Goal: Transaction & Acquisition: Subscribe to service/newsletter

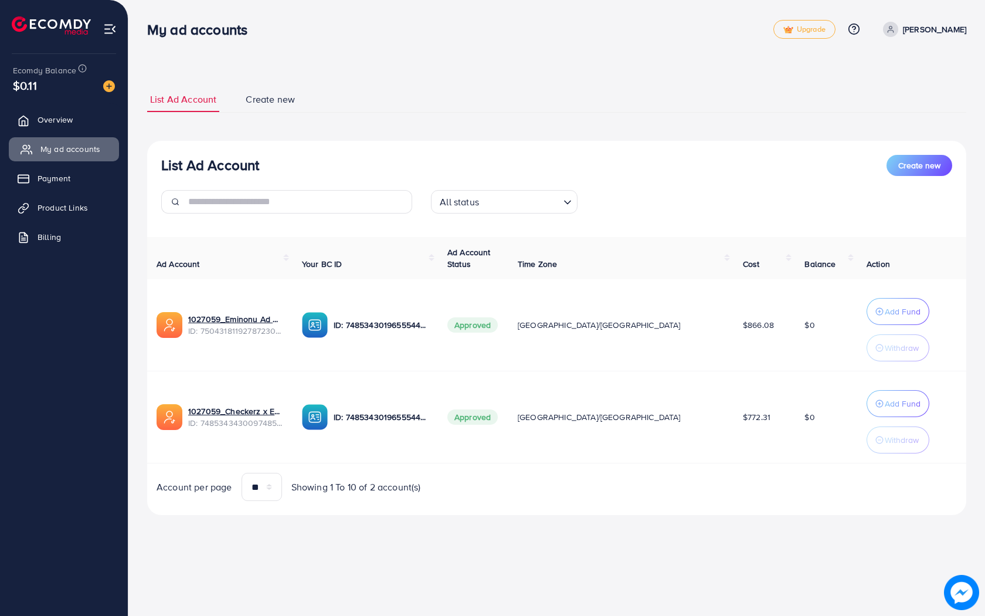
click at [76, 149] on span "My ad accounts" at bounding box center [70, 149] width 60 height 12
click at [111, 88] on img at bounding box center [109, 86] width 12 height 12
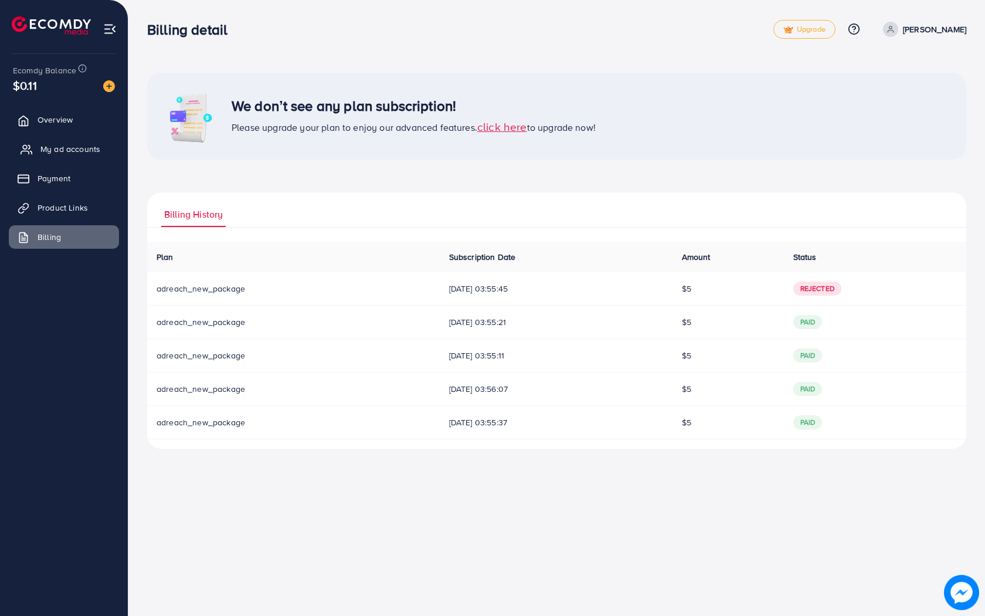
click at [78, 147] on span "My ad accounts" at bounding box center [70, 149] width 60 height 12
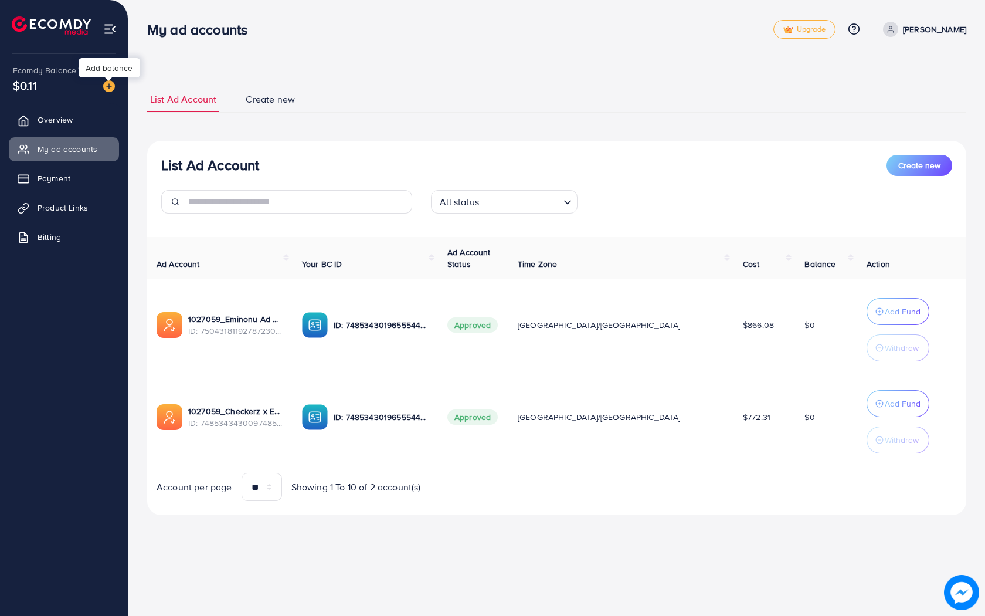
click at [112, 84] on img at bounding box center [109, 86] width 12 height 12
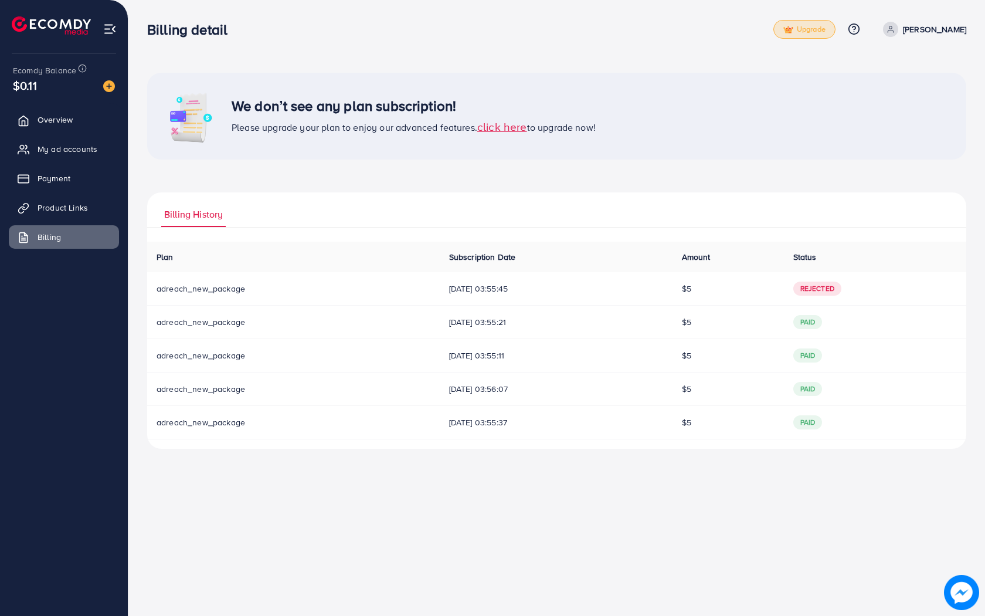
click at [817, 30] on span "Upgrade" at bounding box center [804, 29] width 42 height 9
click at [735, 87] on div "We don’t see any plan subscription! Please upgrade your plan to enjoy our advan…" at bounding box center [556, 116] width 819 height 87
click at [826, 28] on span "Upgrade" at bounding box center [804, 29] width 42 height 9
click at [765, 0] on div "We don’t see any plan subscription! Please upgrade your plan to enjoy our advan…" at bounding box center [556, 233] width 857 height 467
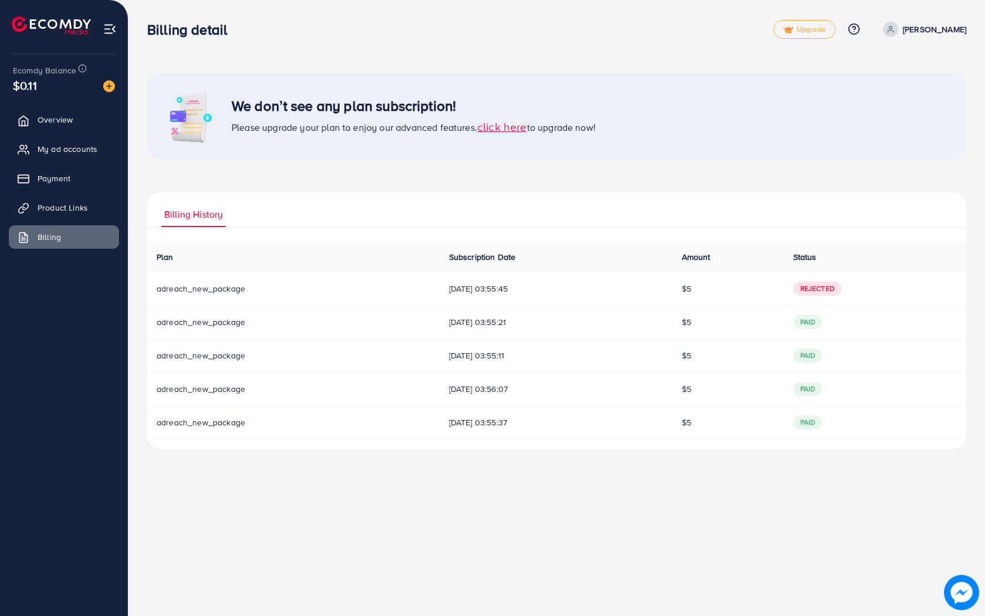
click at [504, 133] on span "click here" at bounding box center [502, 126] width 50 height 16
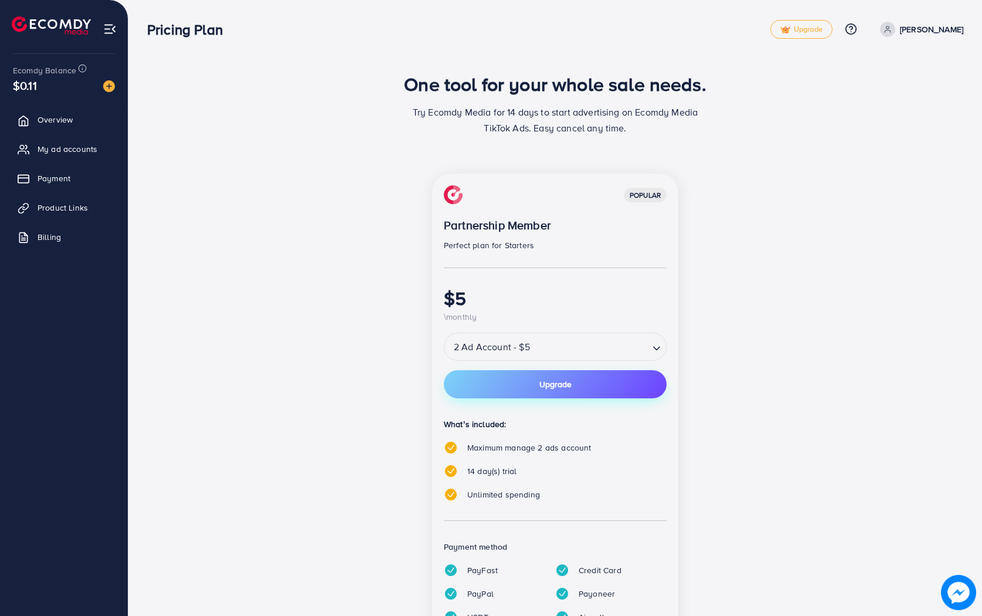
click at [538, 389] on button "Upgrade" at bounding box center [555, 384] width 223 height 28
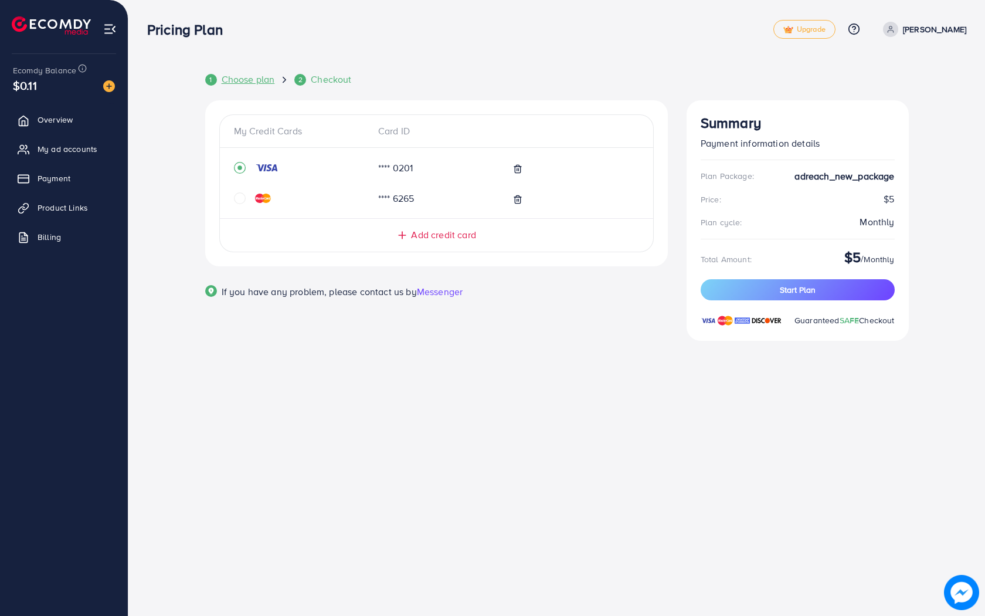
click at [254, 77] on span "Choose plan" at bounding box center [248, 79] width 53 height 13
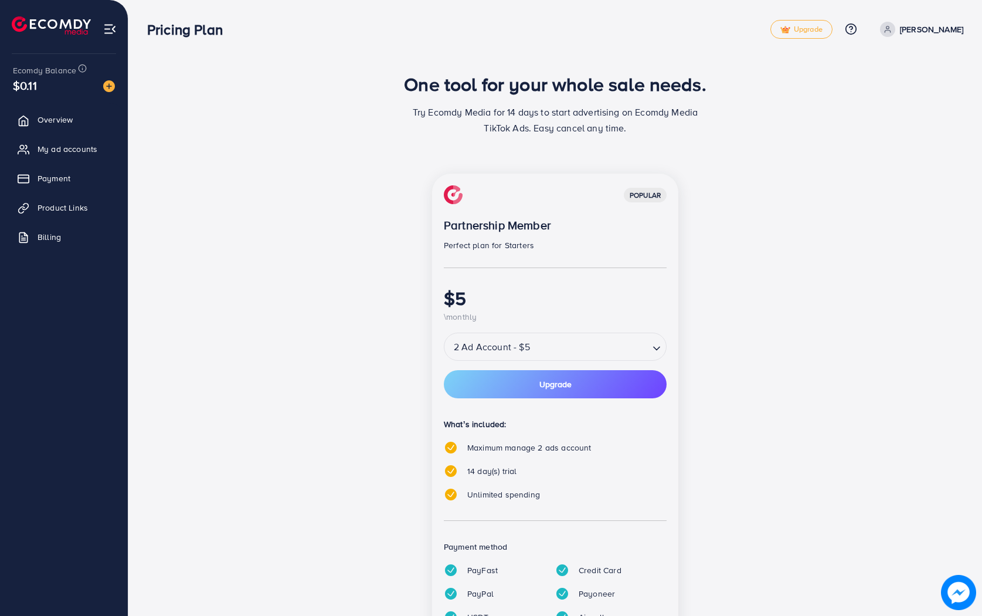
click at [490, 351] on div "2 Ad Account - $5" at bounding box center [546, 346] width 205 height 21
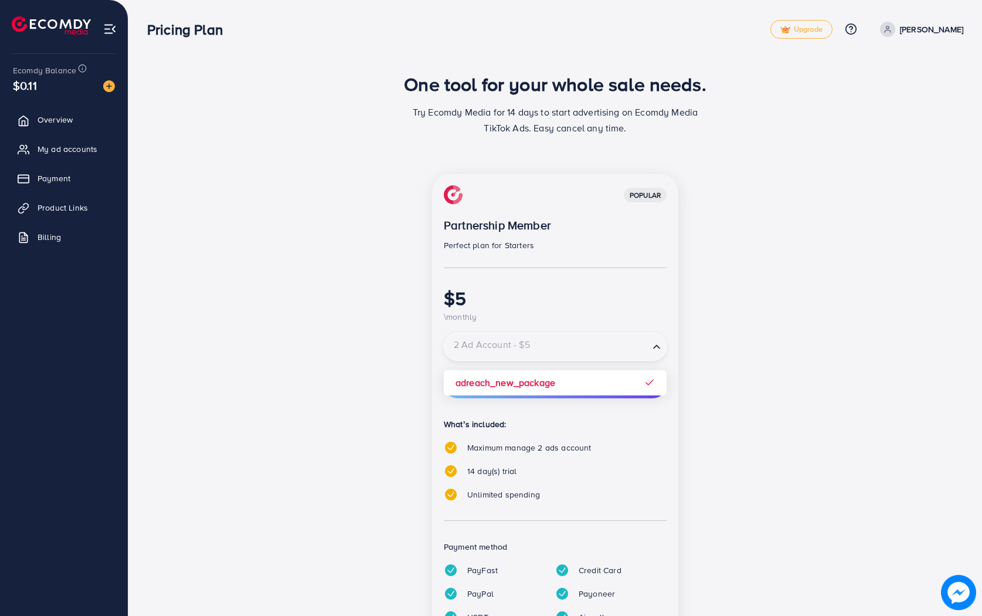
click at [547, 348] on input "Search for option" at bounding box center [547, 347] width 202 height 21
click at [702, 353] on div "popular Partnership Member Perfect plan for Starters $5 \monthly 2 Ad Account -…" at bounding box center [555, 417] width 507 height 486
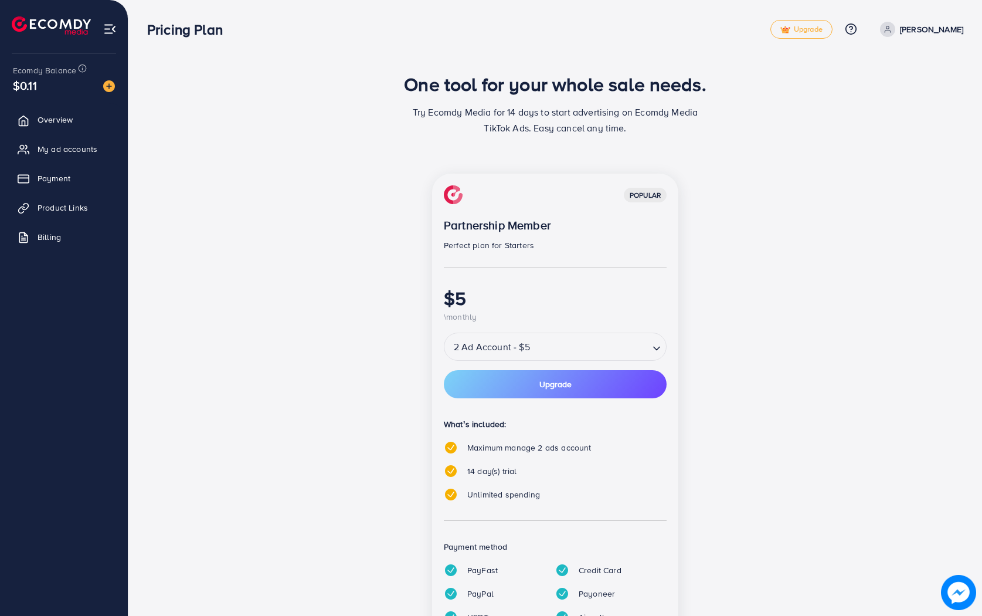
scroll to position [62, 0]
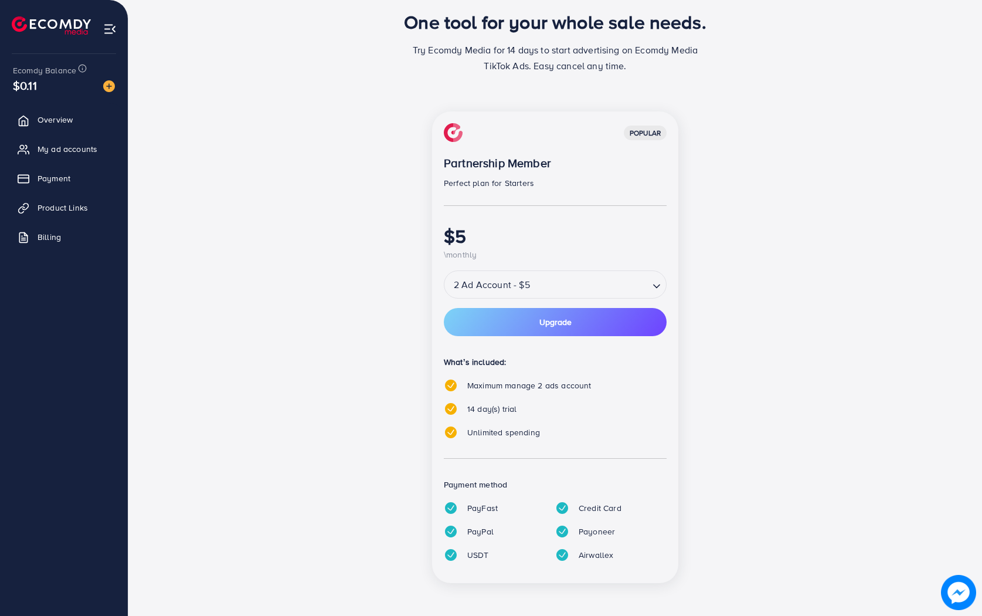
click at [644, 347] on div "popular Partnership Member Perfect plan for Starters $5 \monthly 2 Ad Account -…" at bounding box center [555, 346] width 246 height 471
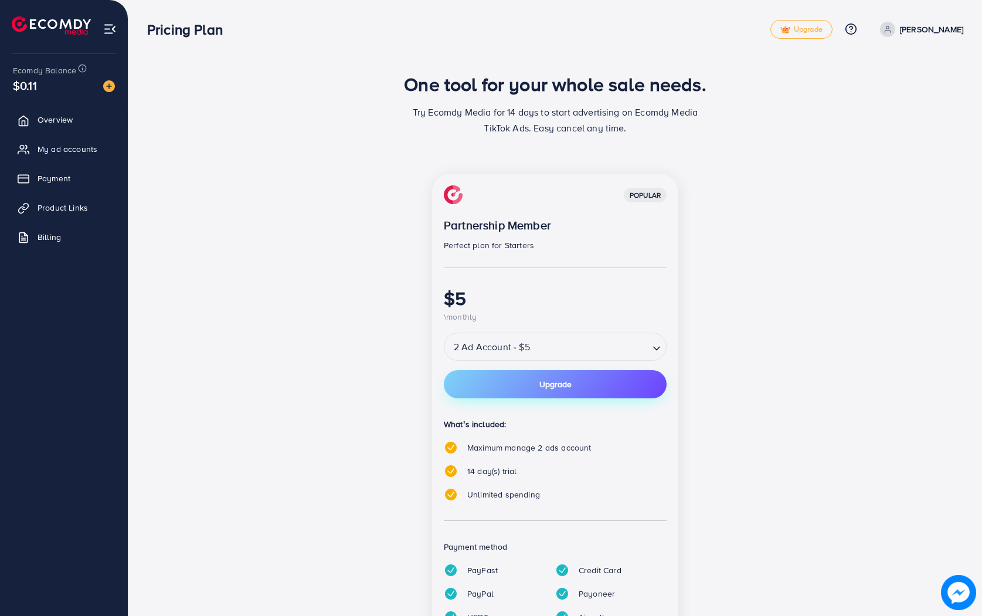
click at [556, 381] on span "Upgrade" at bounding box center [555, 384] width 32 height 8
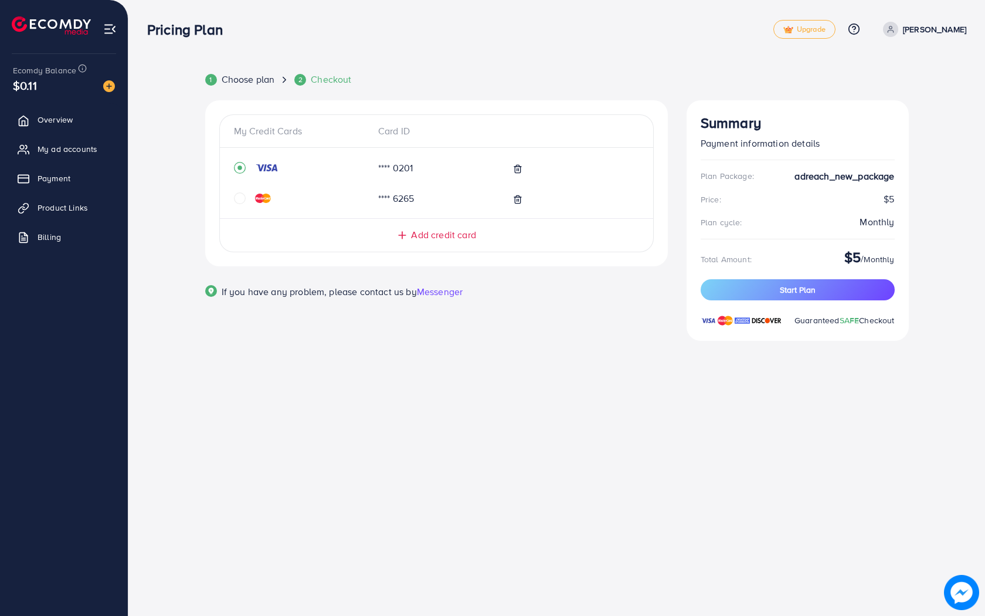
click at [432, 241] on span "Add credit card" at bounding box center [443, 234] width 65 height 13
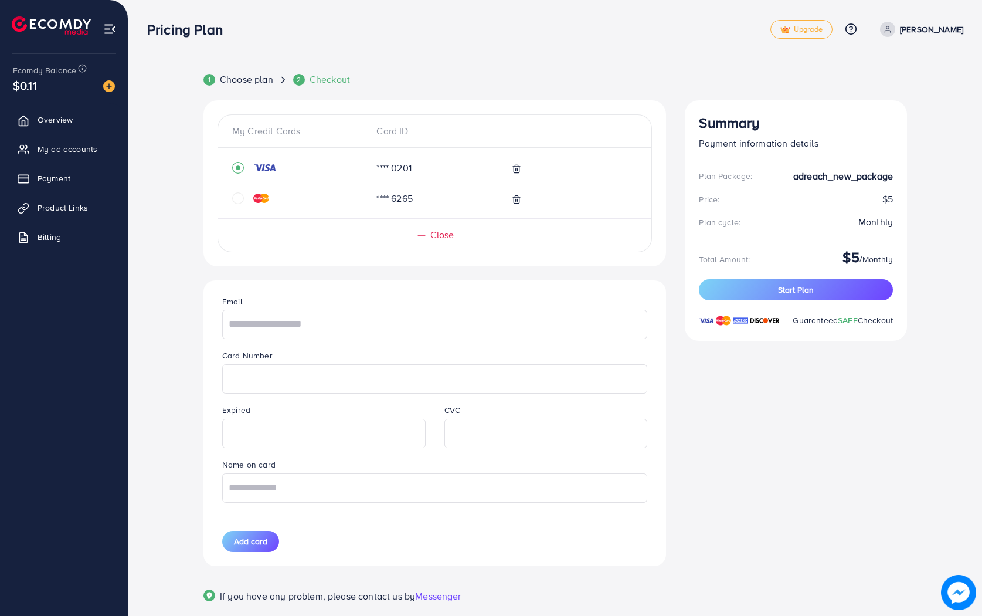
click at [676, 139] on div "Summary Payment information details Plan Package: adreach_new_package Price: $5…" at bounding box center [796, 365] width 241 height 531
click at [932, 23] on p "[PERSON_NAME]" at bounding box center [931, 29] width 63 height 14
click at [704, 80] on div "1 Choose plan 2 Checkout" at bounding box center [555, 79] width 722 height 13
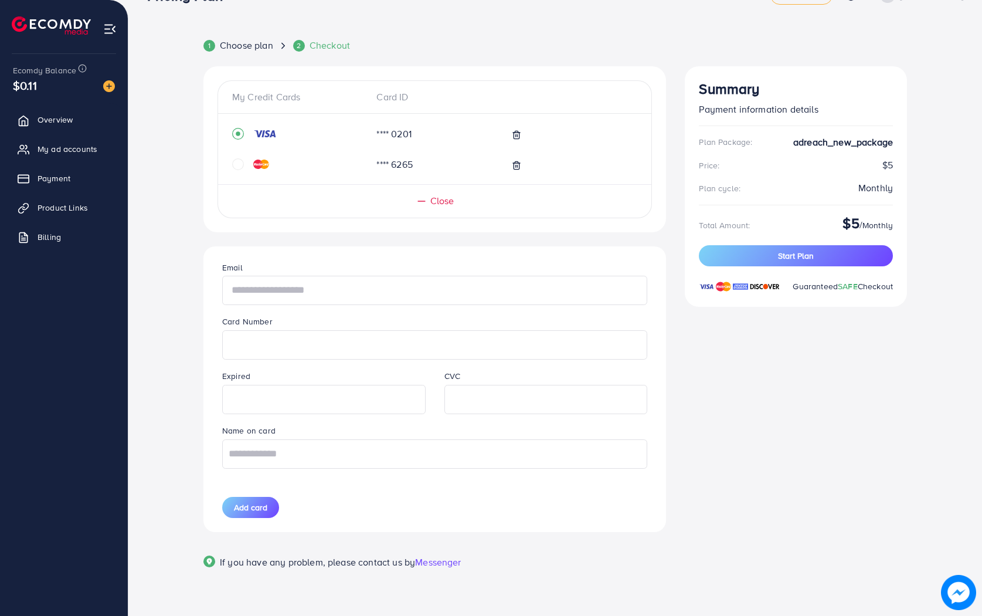
click at [433, 283] on input "text" at bounding box center [434, 290] width 425 height 29
type input "**********"
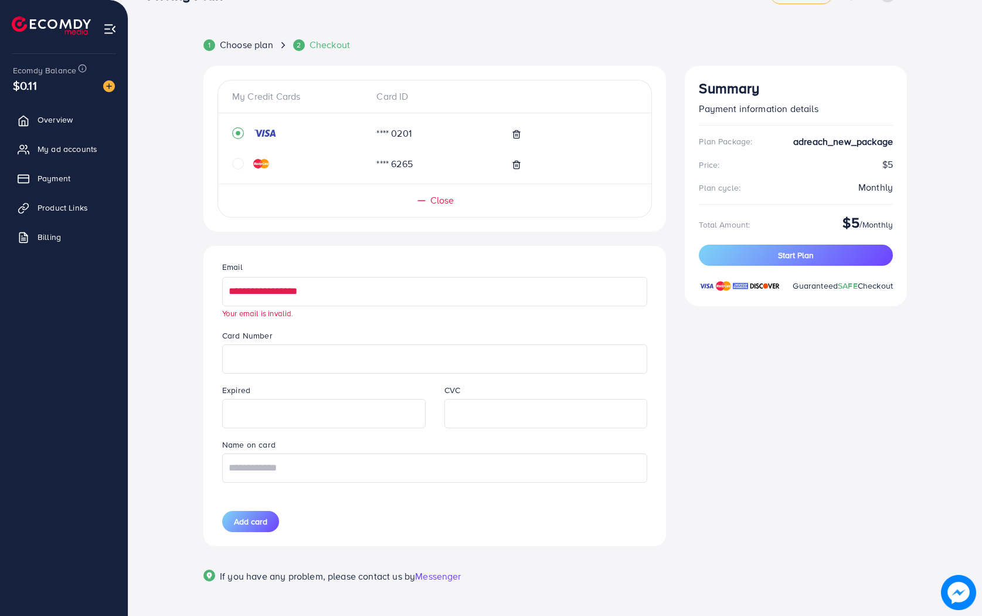
click at [371, 296] on input "**********" at bounding box center [434, 291] width 425 height 29
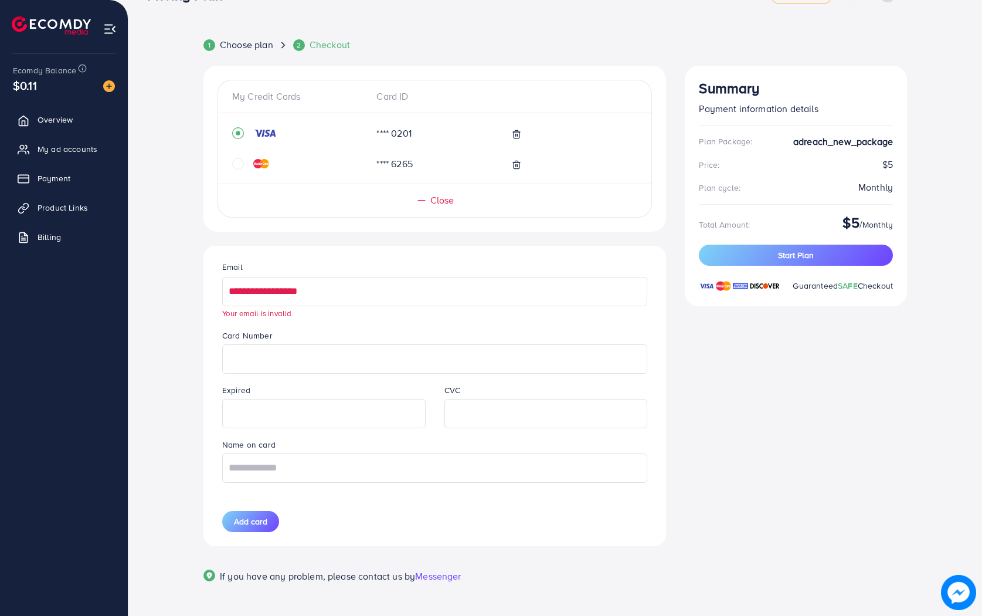
click at [371, 296] on input "**********" at bounding box center [434, 291] width 425 height 29
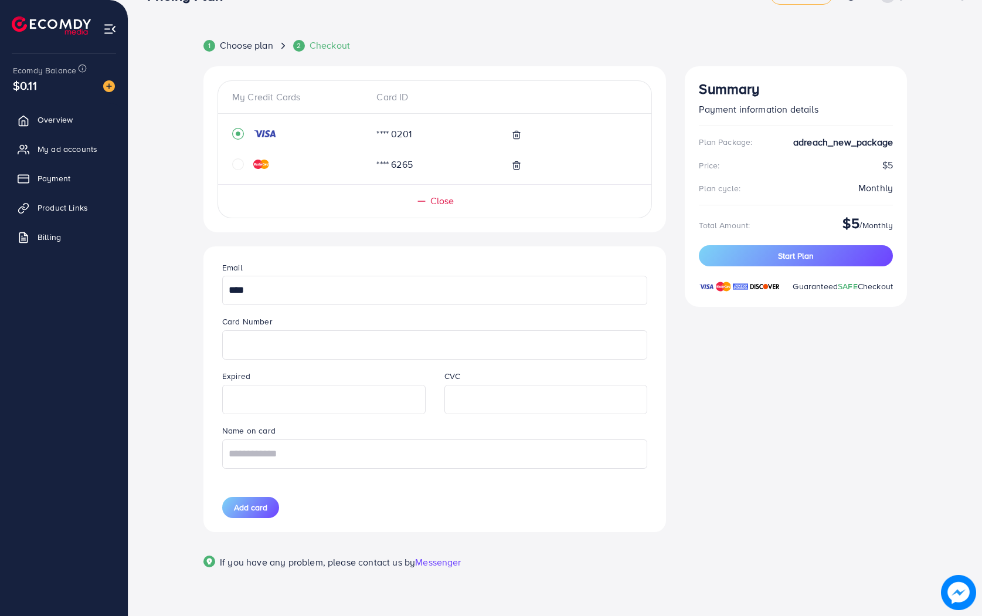
type input "**********"
click at [315, 458] on input "text" at bounding box center [434, 453] width 425 height 29
paste input "**********"
type input "**********"
click at [259, 512] on button "Add card" at bounding box center [250, 507] width 57 height 21
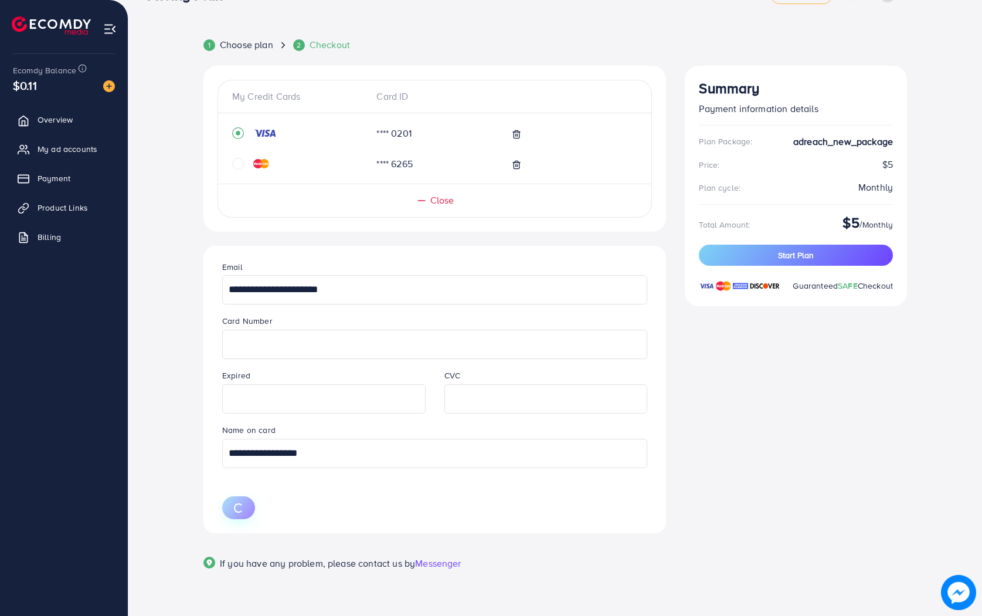
scroll to position [36, 0]
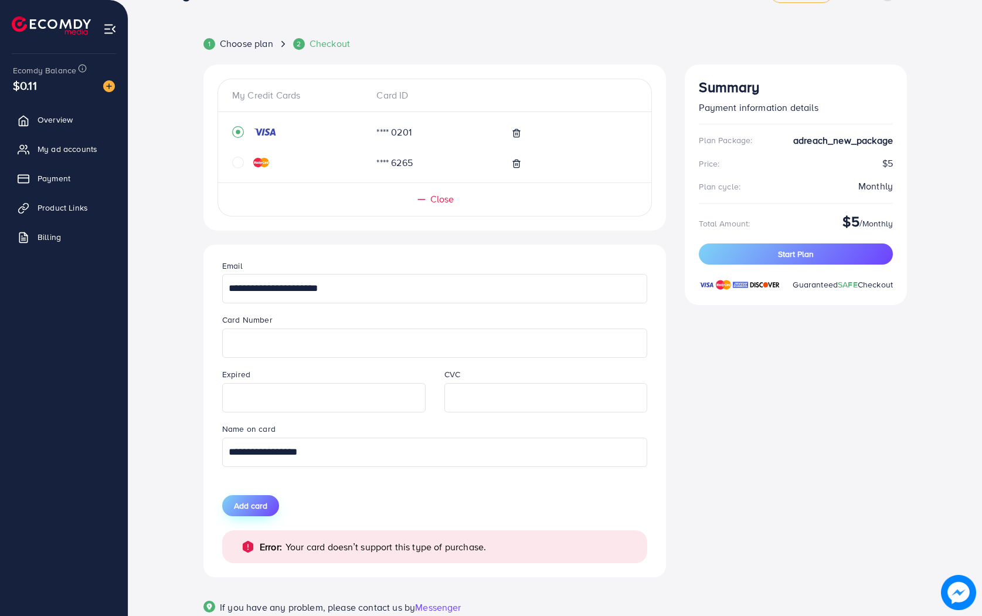
click at [252, 515] on button "Add card" at bounding box center [250, 505] width 57 height 21
click at [252, 502] on span "Add card" at bounding box center [250, 506] width 33 height 12
click at [262, 500] on span "Add card" at bounding box center [250, 506] width 33 height 12
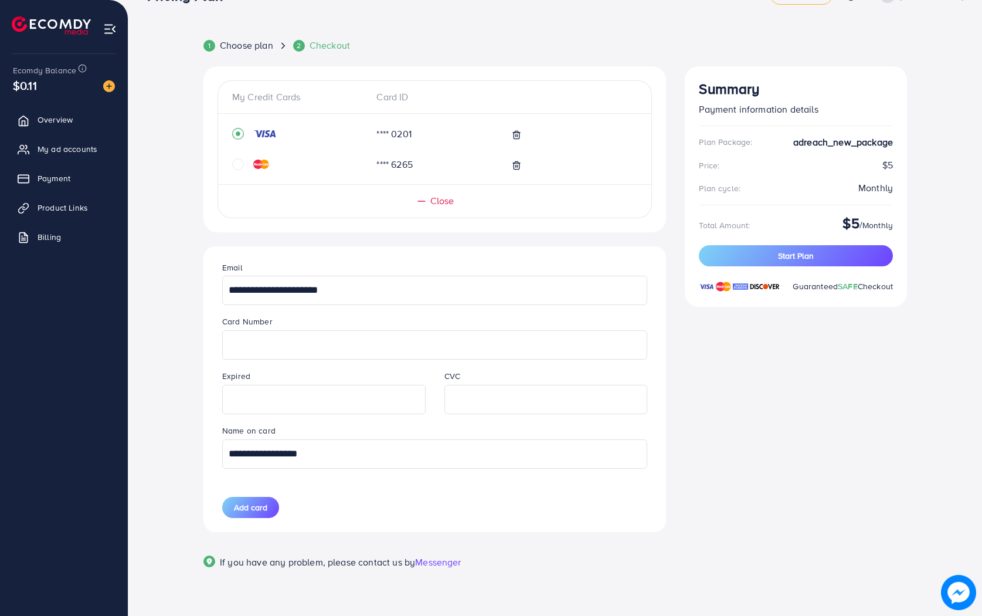
scroll to position [35, 0]
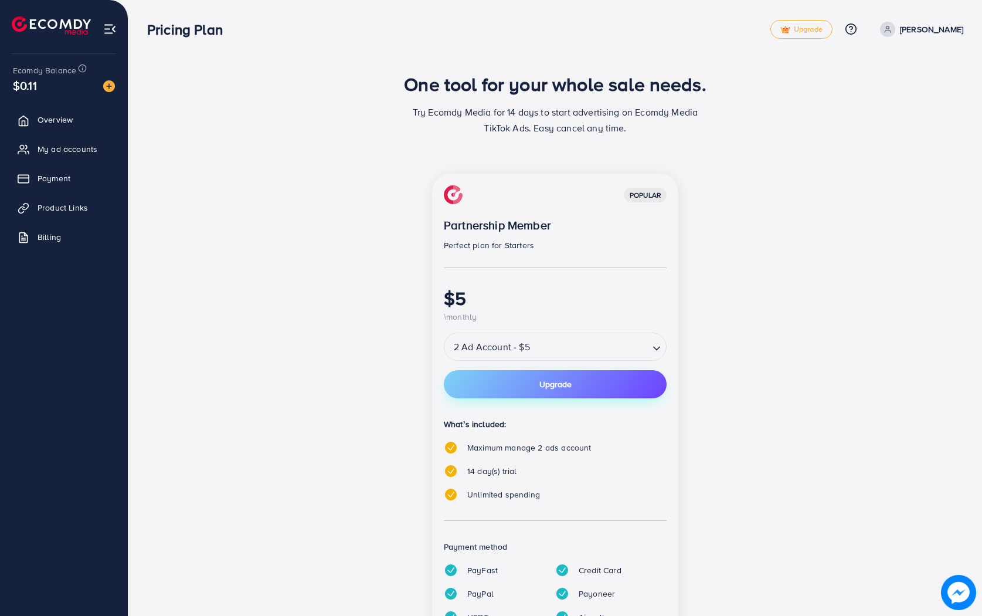
click at [554, 392] on button "Upgrade" at bounding box center [555, 384] width 223 height 28
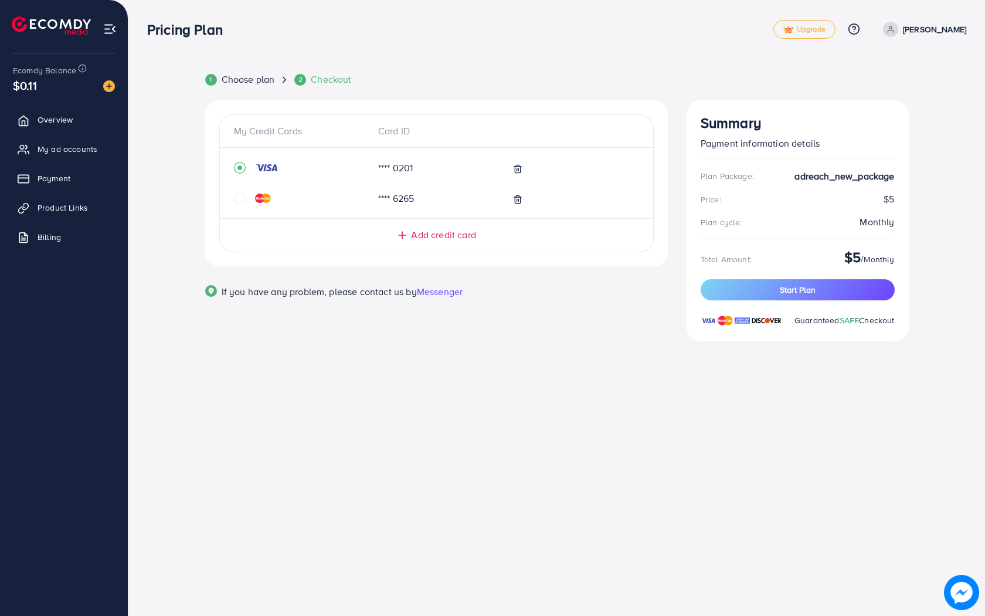
click at [447, 240] on span "Add credit card" at bounding box center [443, 234] width 65 height 13
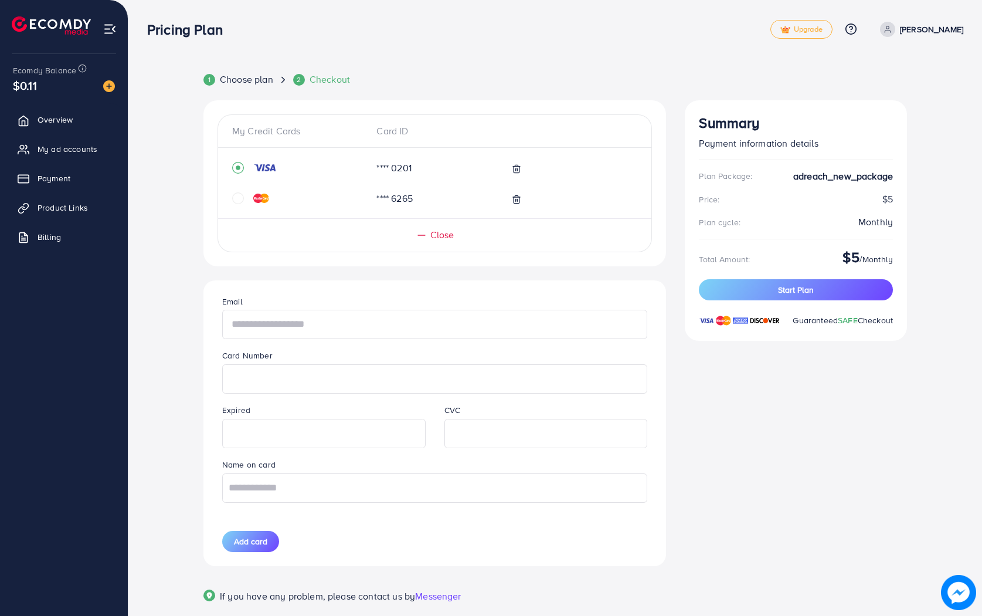
click at [347, 325] on input "text" at bounding box center [434, 324] width 425 height 29
type input "**********"
click at [334, 485] on input "**********" at bounding box center [434, 487] width 425 height 29
click at [270, 535] on button "Add card" at bounding box center [250, 541] width 57 height 21
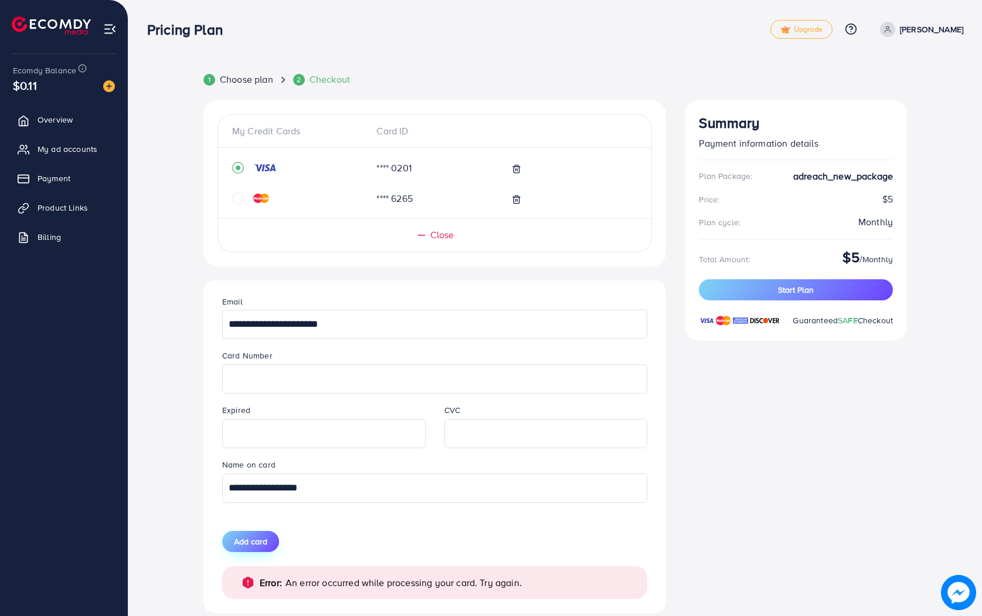
scroll to position [36, 0]
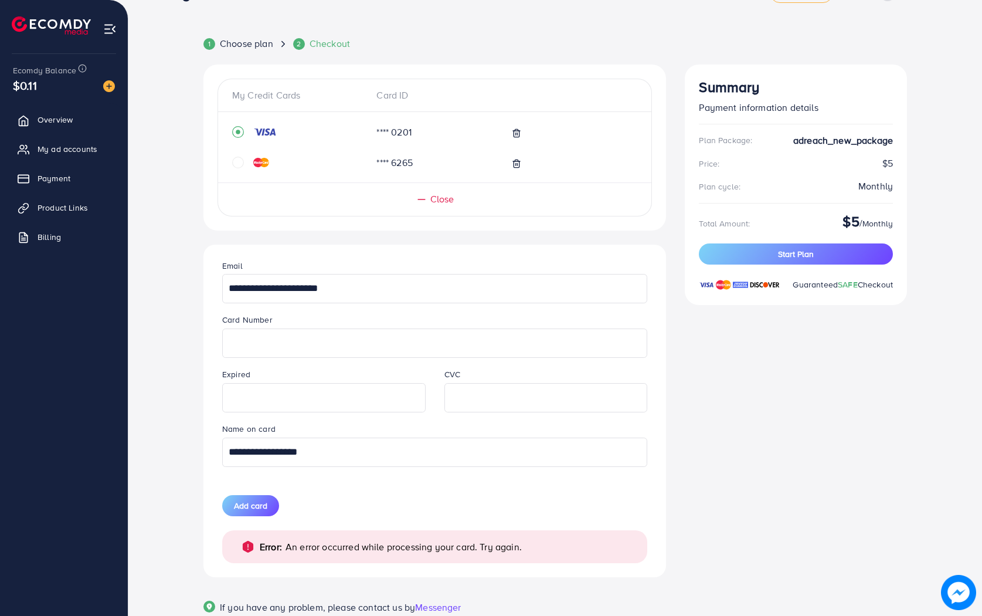
click at [294, 494] on div "**********" at bounding box center [435, 411] width 444 height 332
click at [268, 504] on button "Add card" at bounding box center [250, 505] width 57 height 21
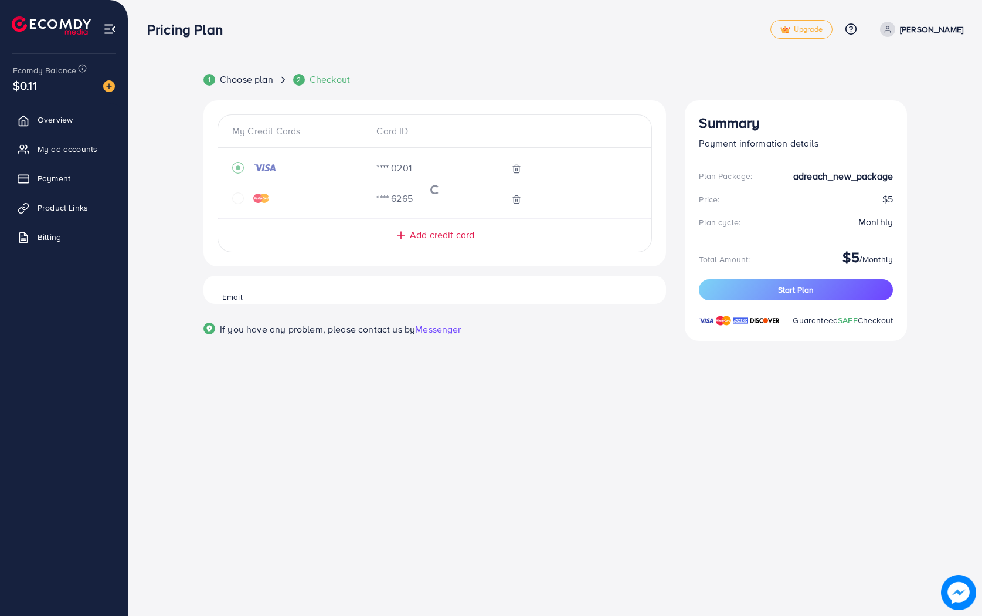
scroll to position [0, 0]
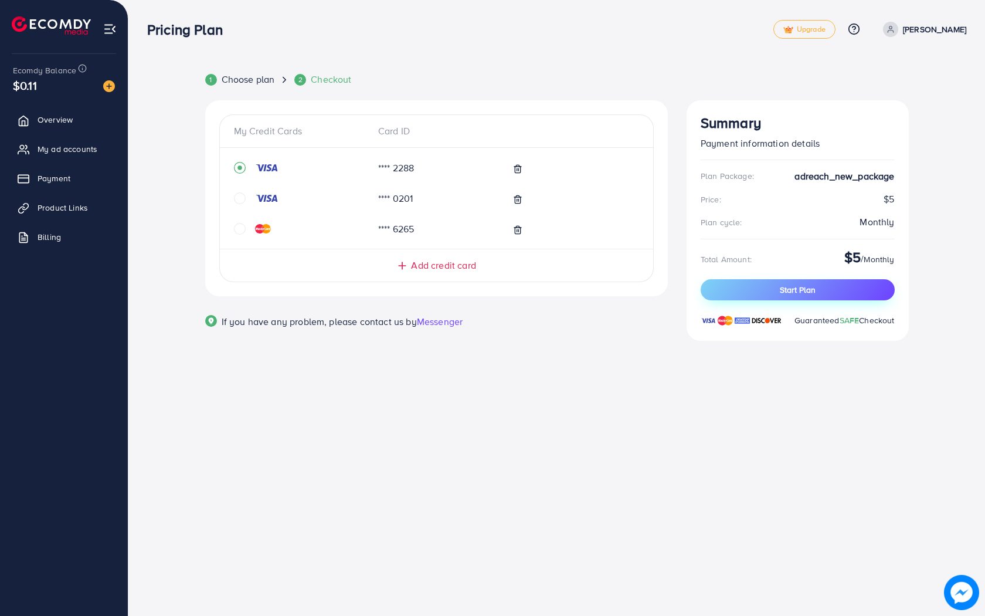
click at [779, 284] on button "Start Plan" at bounding box center [798, 289] width 194 height 21
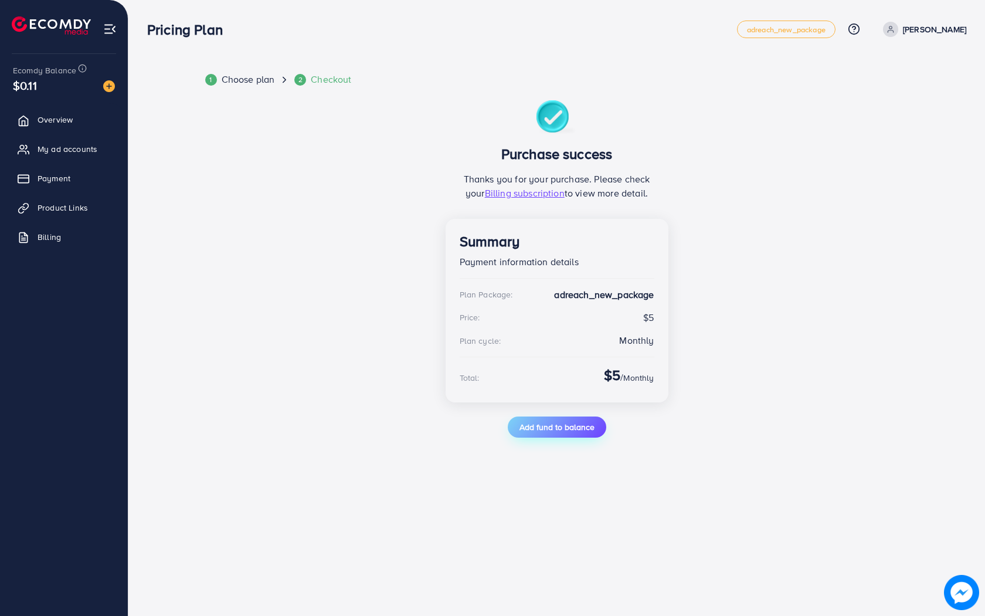
click at [589, 429] on span "Add fund to balance" at bounding box center [557, 427] width 75 height 12
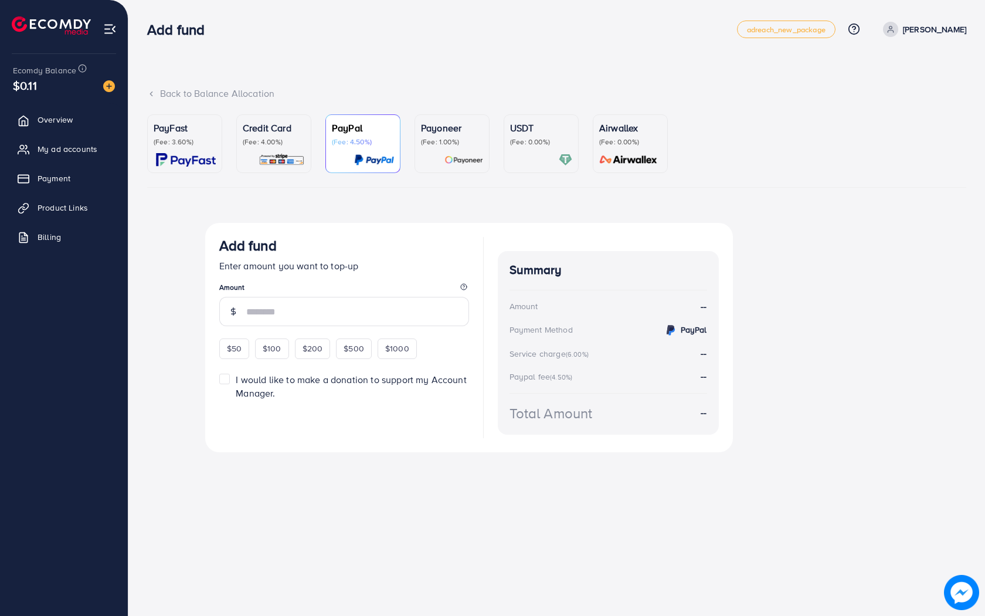
click at [201, 147] on p "(Fee: 3.60%)" at bounding box center [185, 141] width 62 height 9
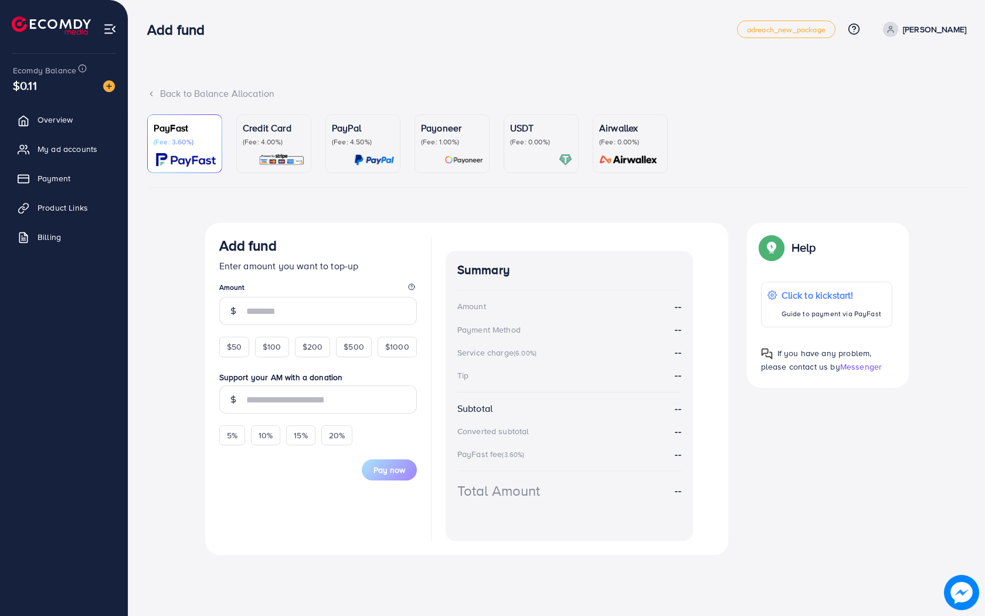
click at [456, 143] on p "(Fee: 1.00%)" at bounding box center [452, 141] width 62 height 9
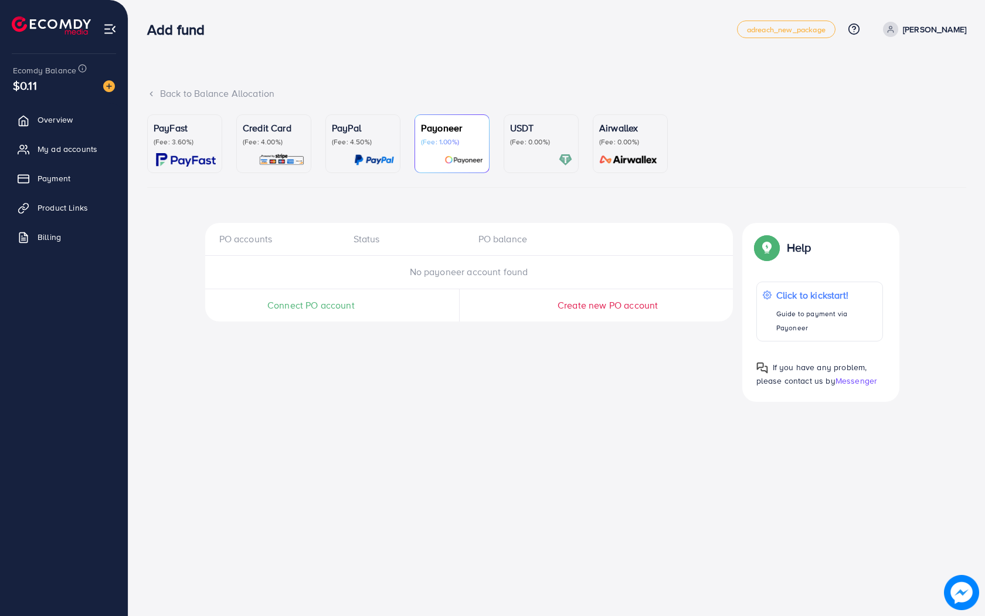
click at [534, 154] on div at bounding box center [541, 159] width 62 height 13
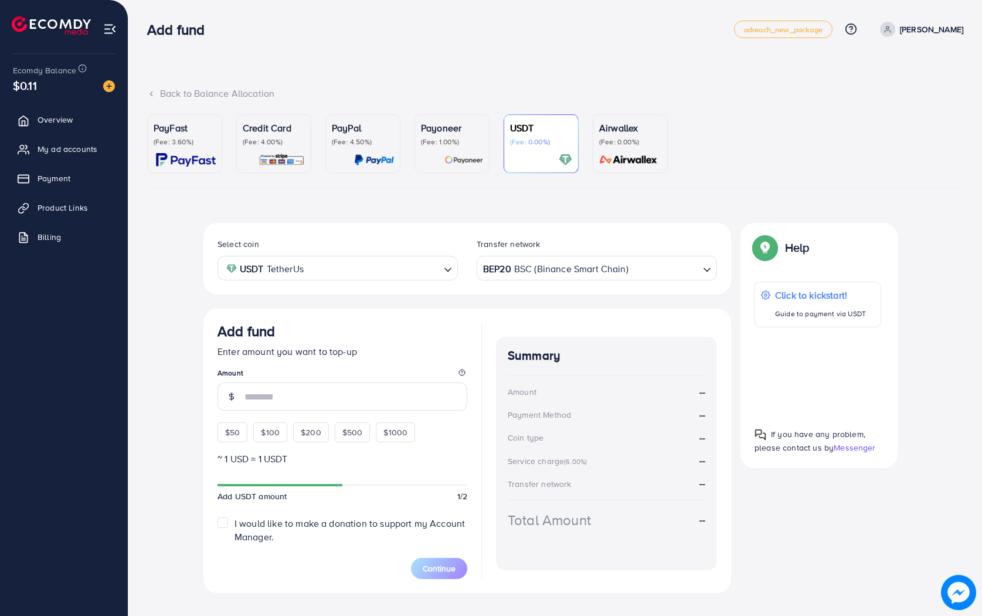
click at [610, 155] on img at bounding box center [629, 159] width 66 height 13
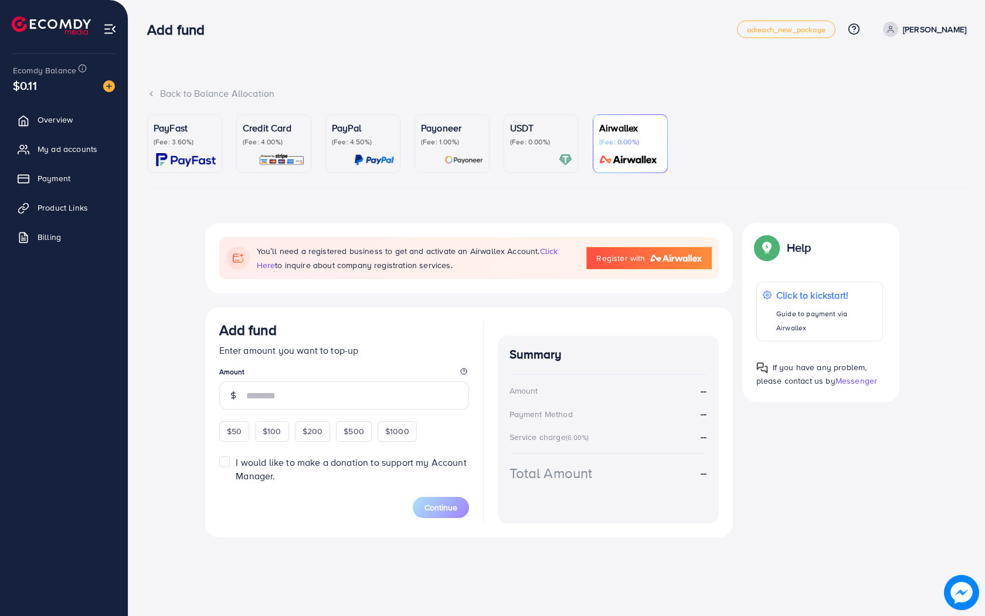
click at [532, 138] on p "(Fee: 0.00%)" at bounding box center [541, 141] width 62 height 9
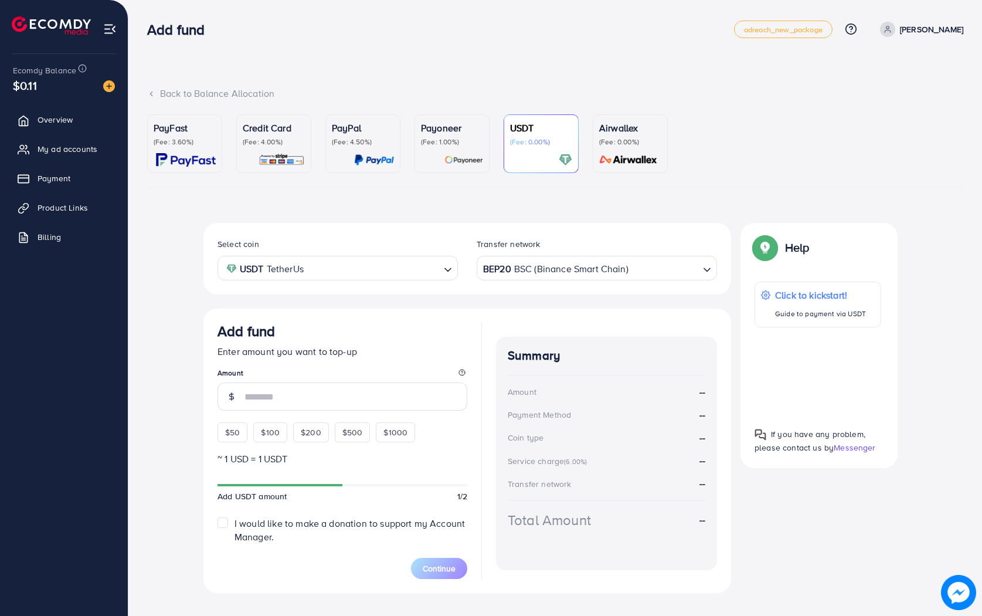
click at [426, 273] on input "Search for option" at bounding box center [373, 268] width 132 height 18
click at [435, 273] on input "Search for option" at bounding box center [331, 268] width 216 height 18
click at [548, 266] on div "BEP20 BSC (Binance Smart Chain)" at bounding box center [590, 267] width 219 height 21
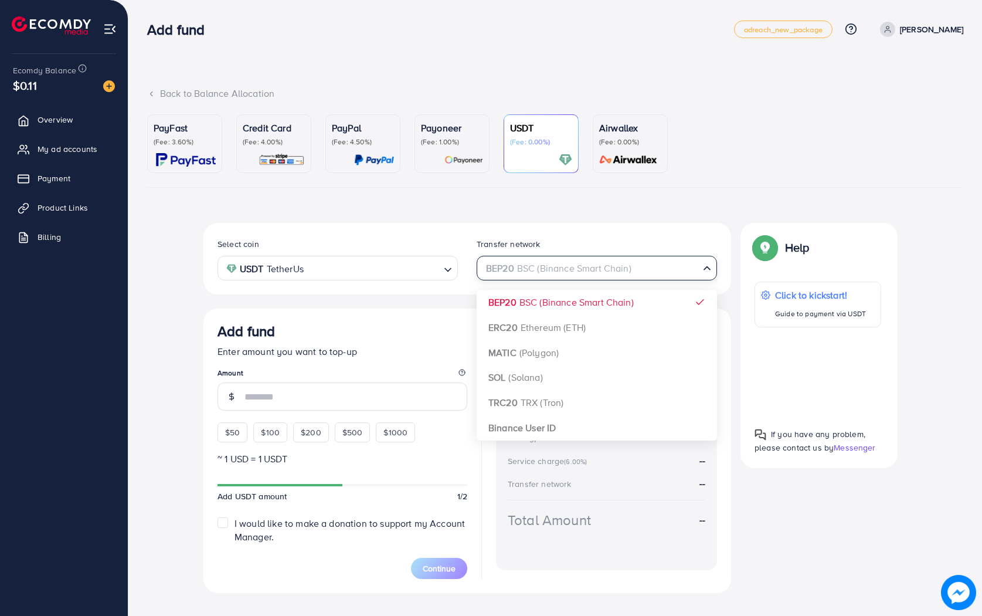
click at [548, 266] on input "Search for option" at bounding box center [590, 268] width 216 height 18
click at [431, 208] on div "PayFast (Fee: 3.60%) Credit Card (Fee: 4.00%) PayPal (Fee: 4.50%) Payoneer (Fee…" at bounding box center [555, 358] width 816 height 488
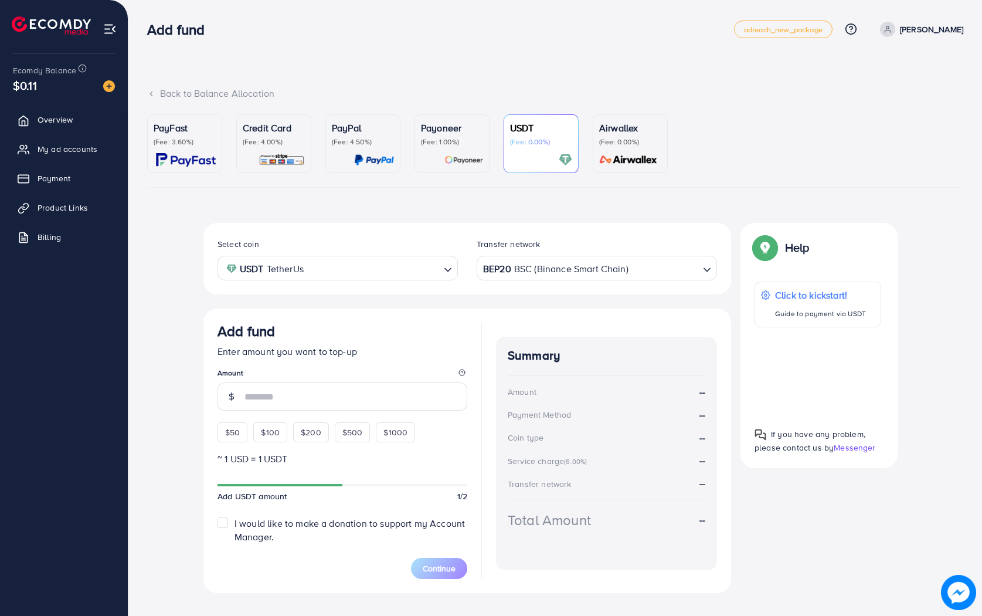
click at [199, 133] on p "PayFast" at bounding box center [185, 128] width 62 height 14
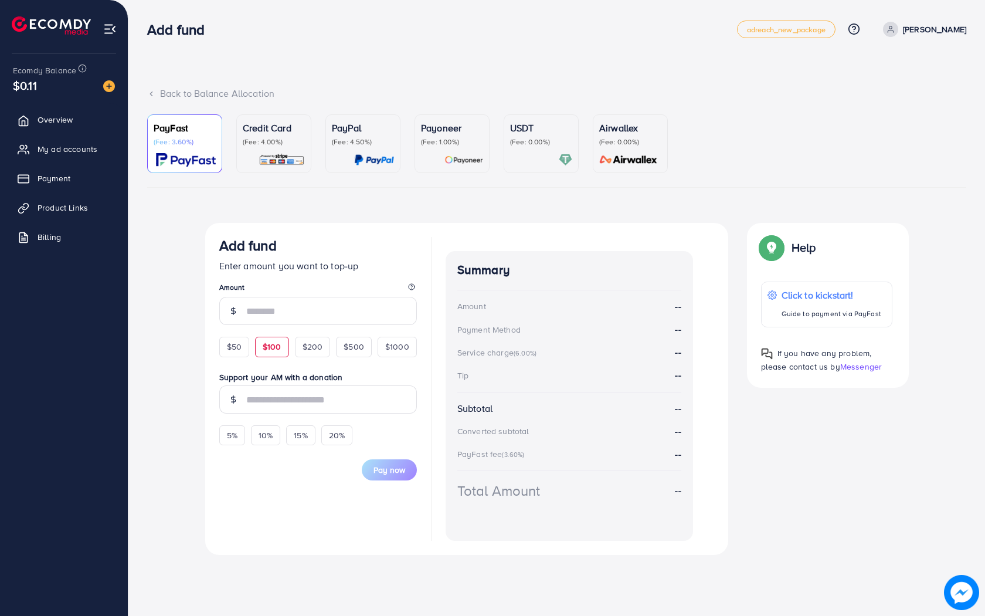
click at [270, 340] on div "$100" at bounding box center [272, 347] width 34 height 20
type input "***"
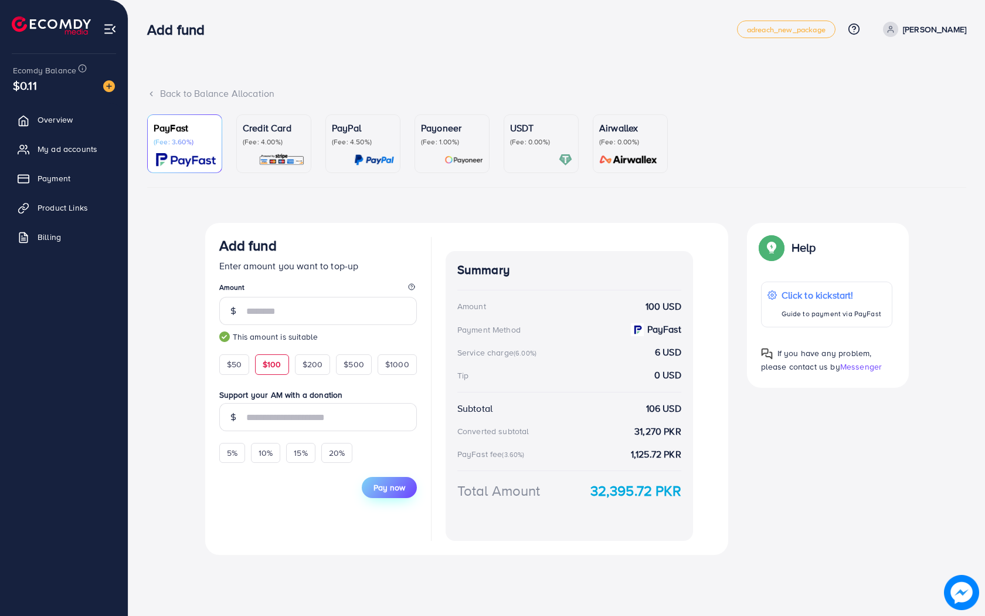
click at [388, 487] on span "Pay now" at bounding box center [390, 487] width 32 height 12
